Goal: Task Accomplishment & Management: Manage account settings

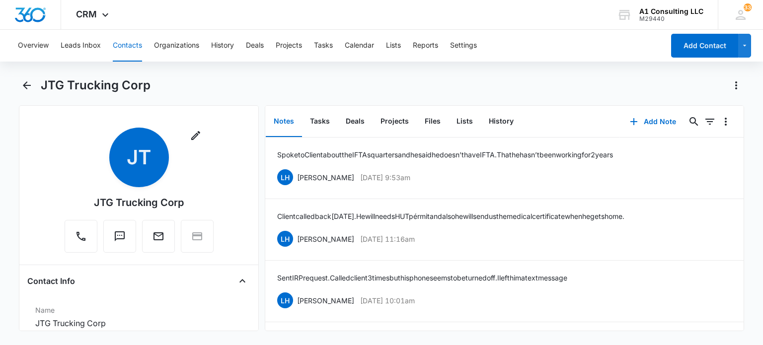
scroll to position [199, 0]
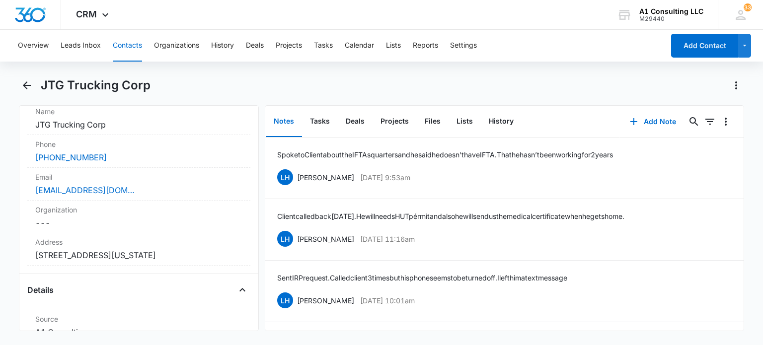
click at [124, 43] on button "Contacts" at bounding box center [127, 46] width 29 height 32
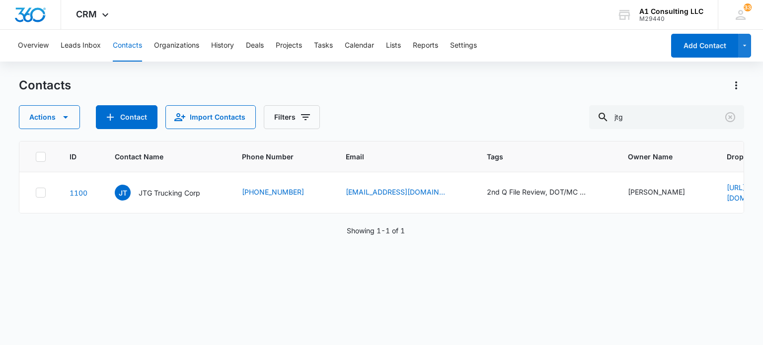
click at [540, 115] on div "Actions Contact Import Contacts Filters jtg" at bounding box center [381, 117] width 725 height 24
drag, startPoint x: 653, startPoint y: 120, endPoint x: 592, endPoint y: 120, distance: 60.1
click at [592, 120] on div "Actions Contact Import Contacts Filters jtg" at bounding box center [381, 117] width 725 height 24
type input "[PERSON_NAME]"
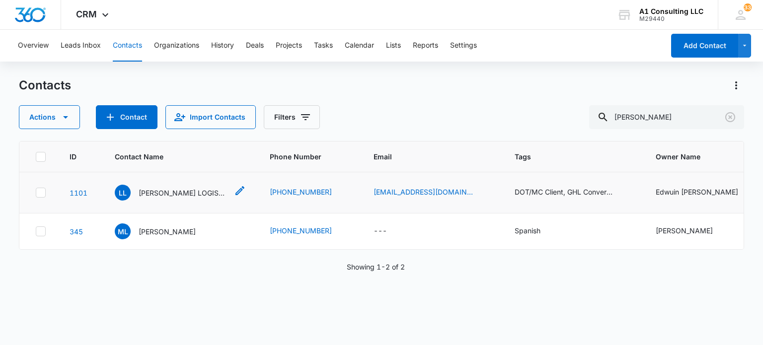
click at [188, 193] on p "[PERSON_NAME] LOGISTICS CORPORATION" at bounding box center [183, 193] width 89 height 10
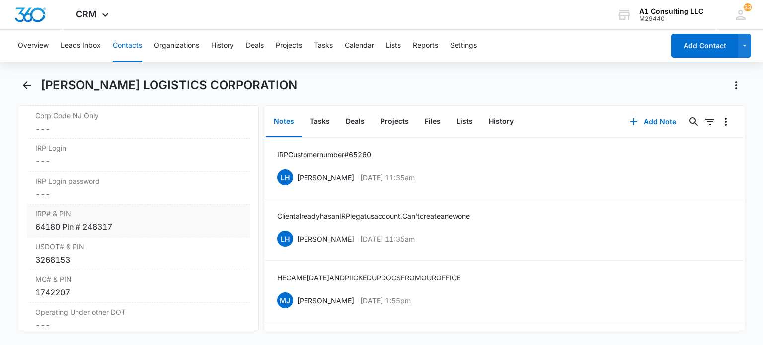
scroll to position [1390, 0]
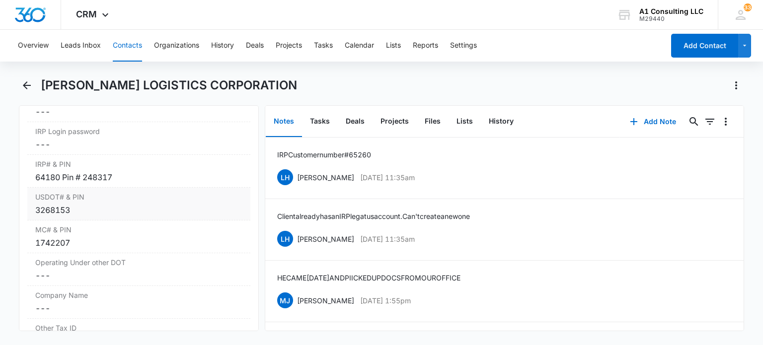
click at [81, 209] on div "USDOT# & PIN Cancel Save Changes 3268153" at bounding box center [138, 204] width 222 height 33
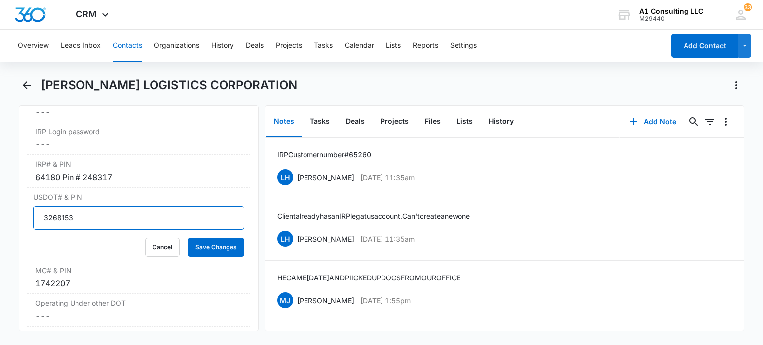
click at [99, 222] on input "3268153" at bounding box center [138, 218] width 211 height 24
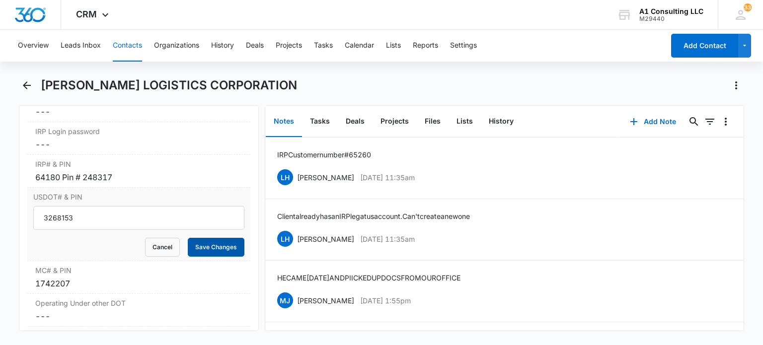
drag, startPoint x: 199, startPoint y: 252, endPoint x: 513, endPoint y: 16, distance: 393.1
click at [200, 252] on button "Save Changes" at bounding box center [216, 247] width 57 height 19
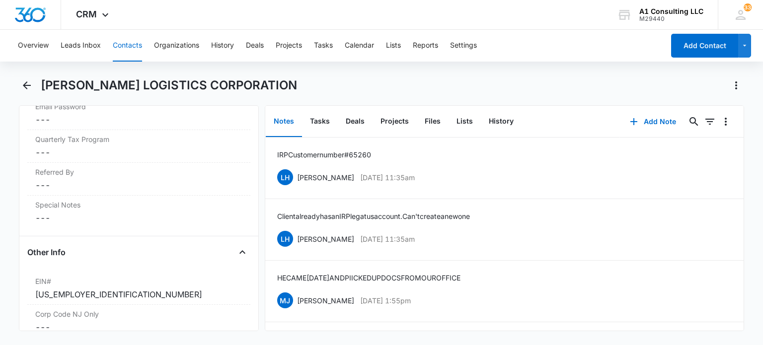
scroll to position [1092, 0]
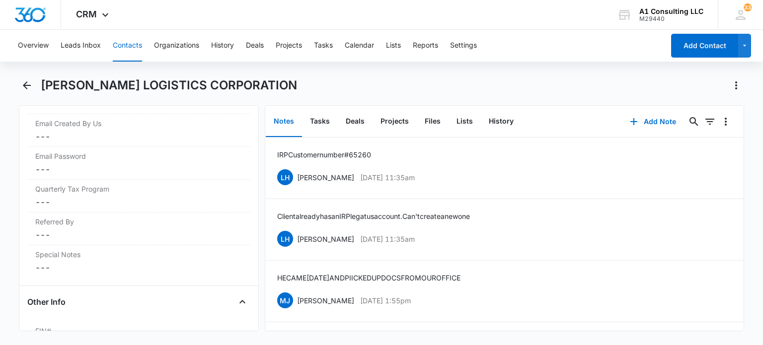
click at [133, 47] on button "Contacts" at bounding box center [127, 46] width 29 height 32
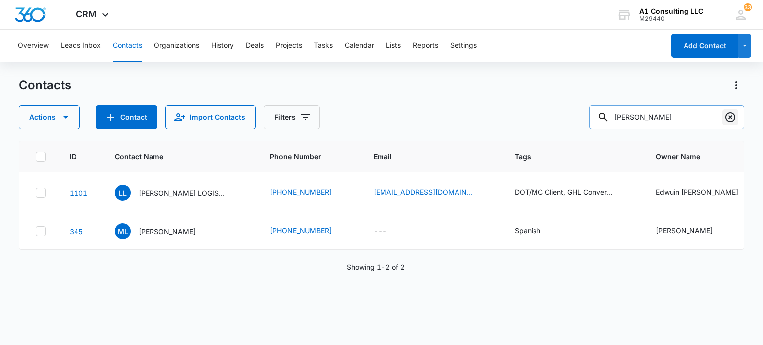
click at [728, 118] on icon "Clear" at bounding box center [730, 117] width 10 height 10
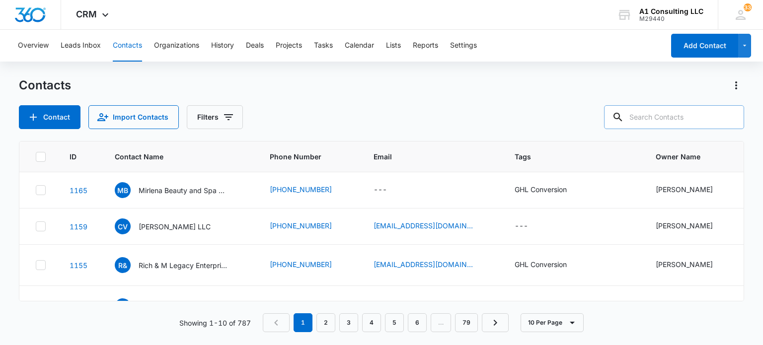
click at [677, 116] on input "text" at bounding box center [674, 117] width 140 height 24
type input "jtg"
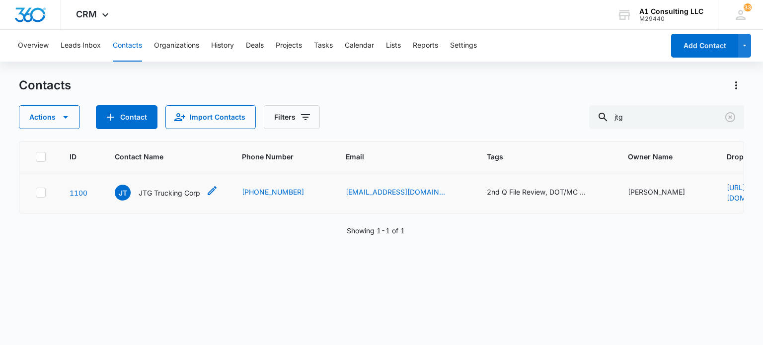
click at [155, 191] on p "JTG Trucking Corp" at bounding box center [170, 193] width 62 height 10
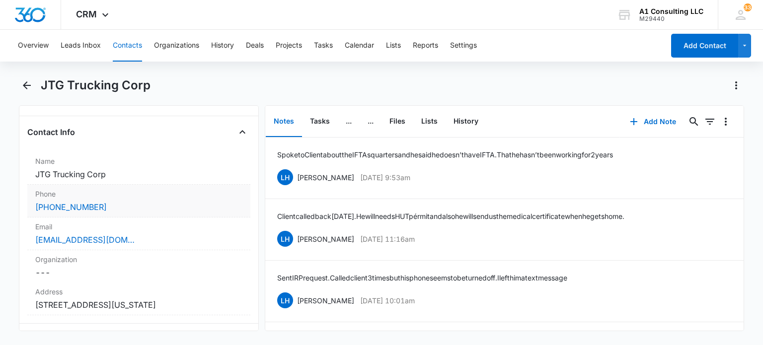
scroll to position [199, 0]
